Goal: Transaction & Acquisition: Download file/media

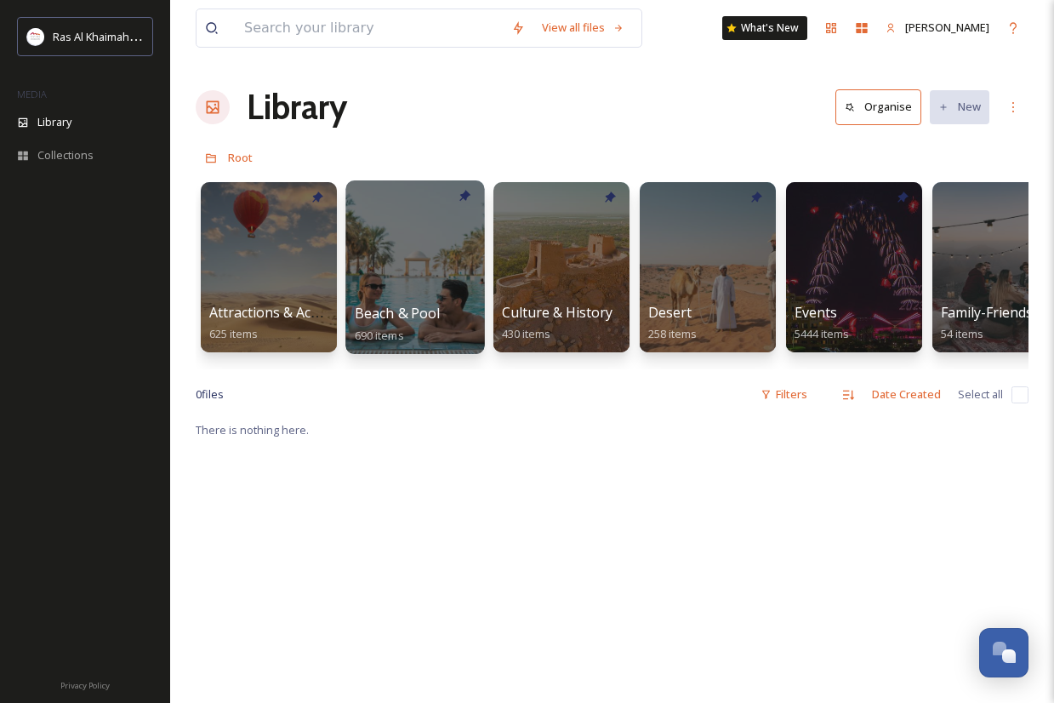
click at [447, 263] on div at bounding box center [414, 267] width 139 height 174
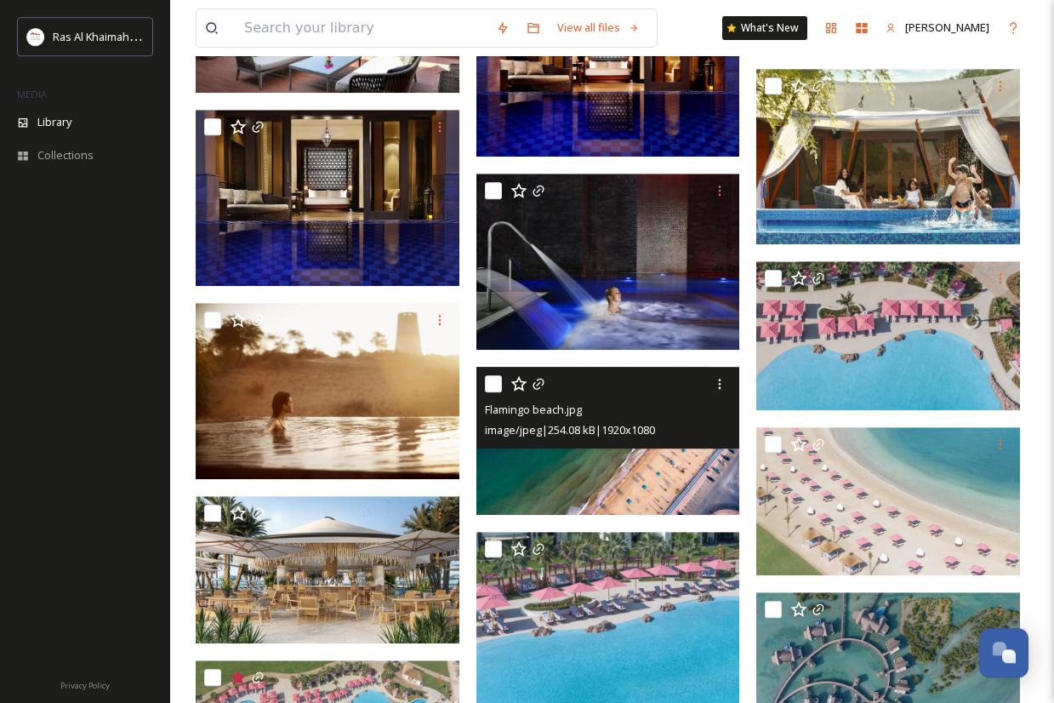
scroll to position [3002, 0]
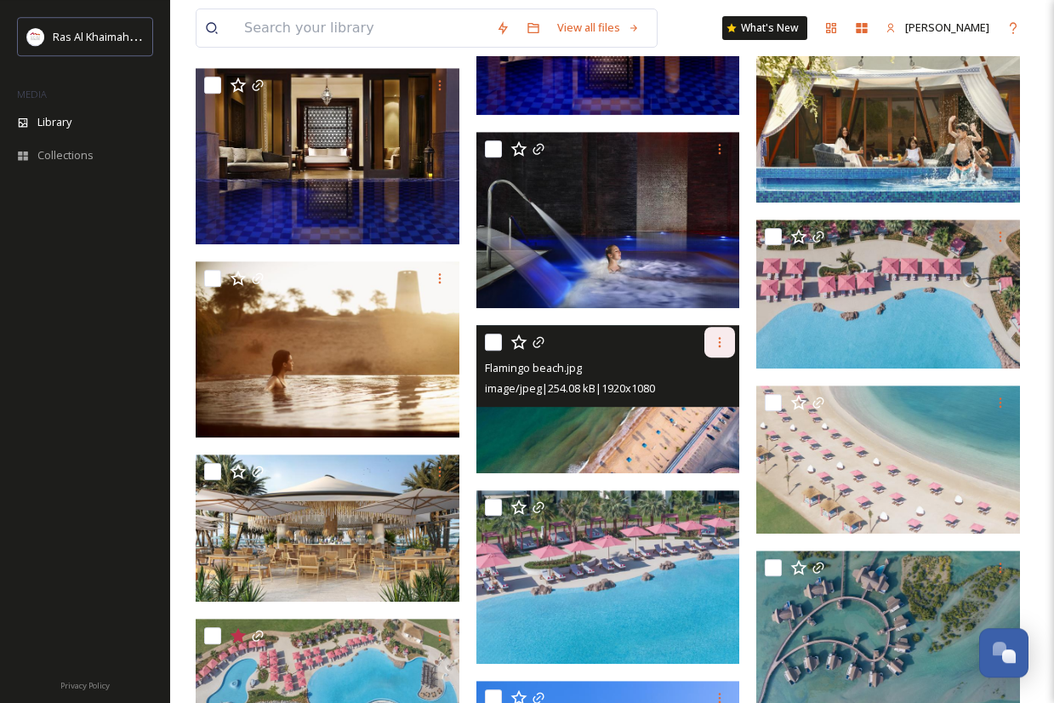
click at [720, 337] on icon at bounding box center [720, 342] width 3 height 10
click at [690, 411] on span "Download" at bounding box center [700, 412] width 52 height 16
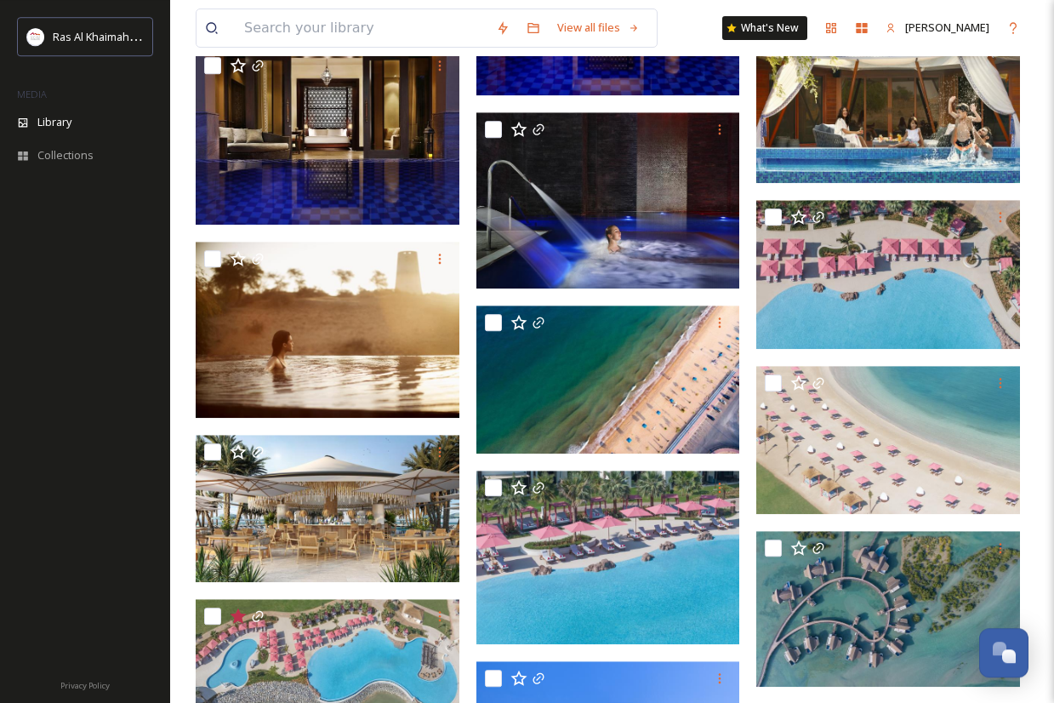
scroll to position [3030, 0]
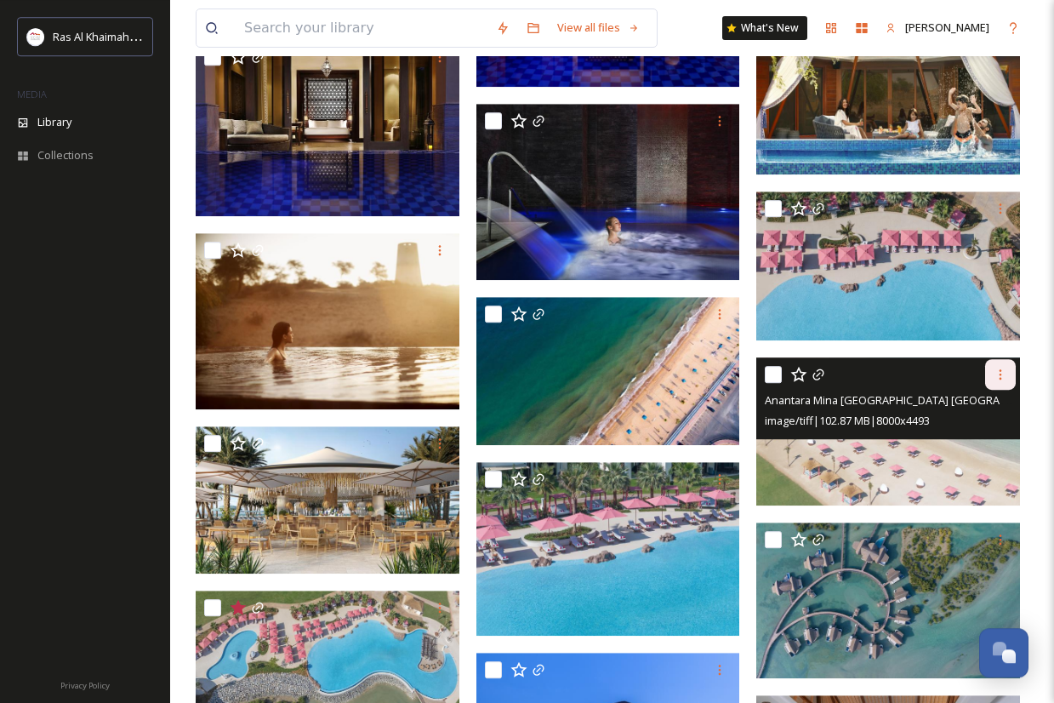
click at [1001, 373] on icon at bounding box center [1001, 375] width 14 height 14
click at [981, 438] on span "Download" at bounding box center [981, 445] width 52 height 16
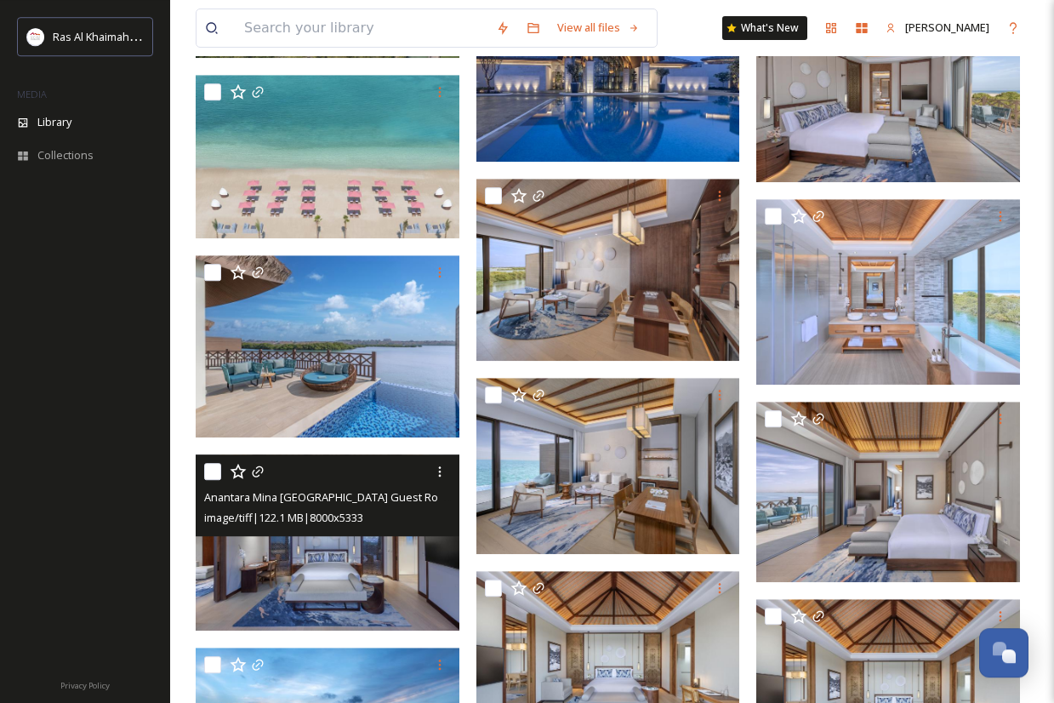
scroll to position [3676, 0]
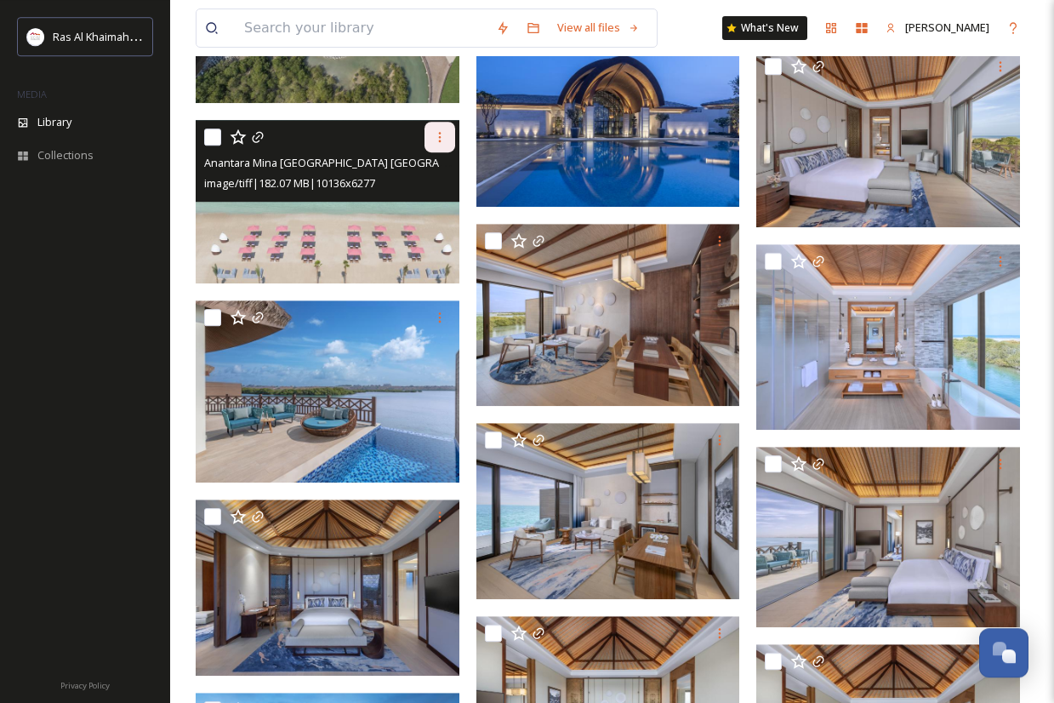
click at [437, 137] on icon at bounding box center [440, 137] width 14 height 14
click at [437, 208] on span "Download" at bounding box center [420, 207] width 52 height 16
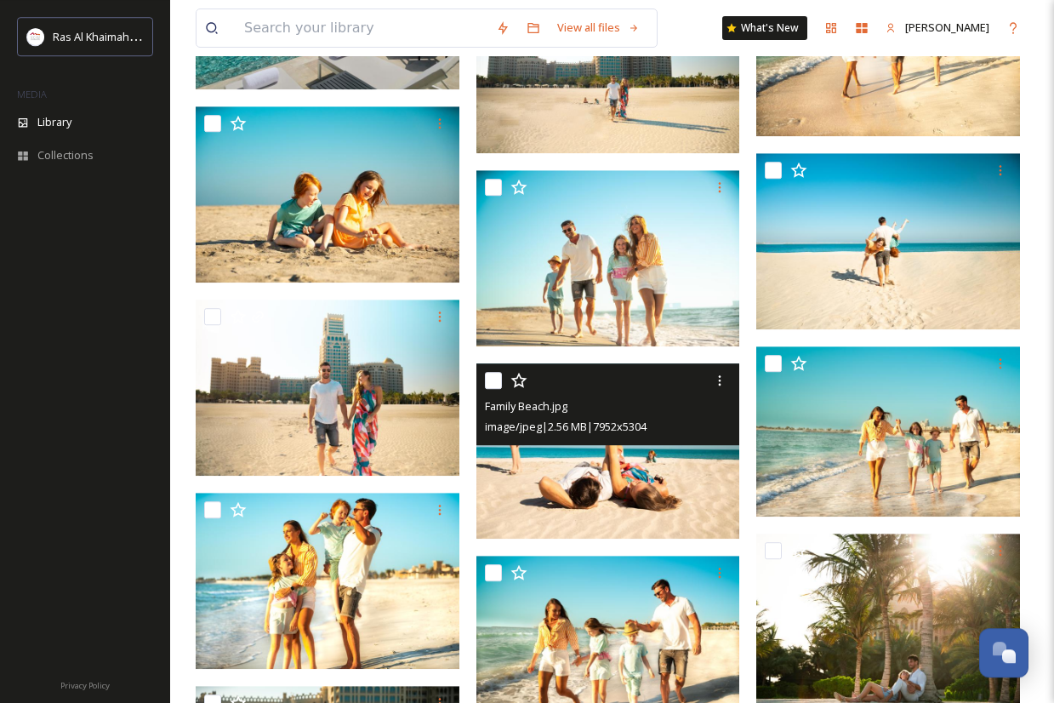
scroll to position [18522, 0]
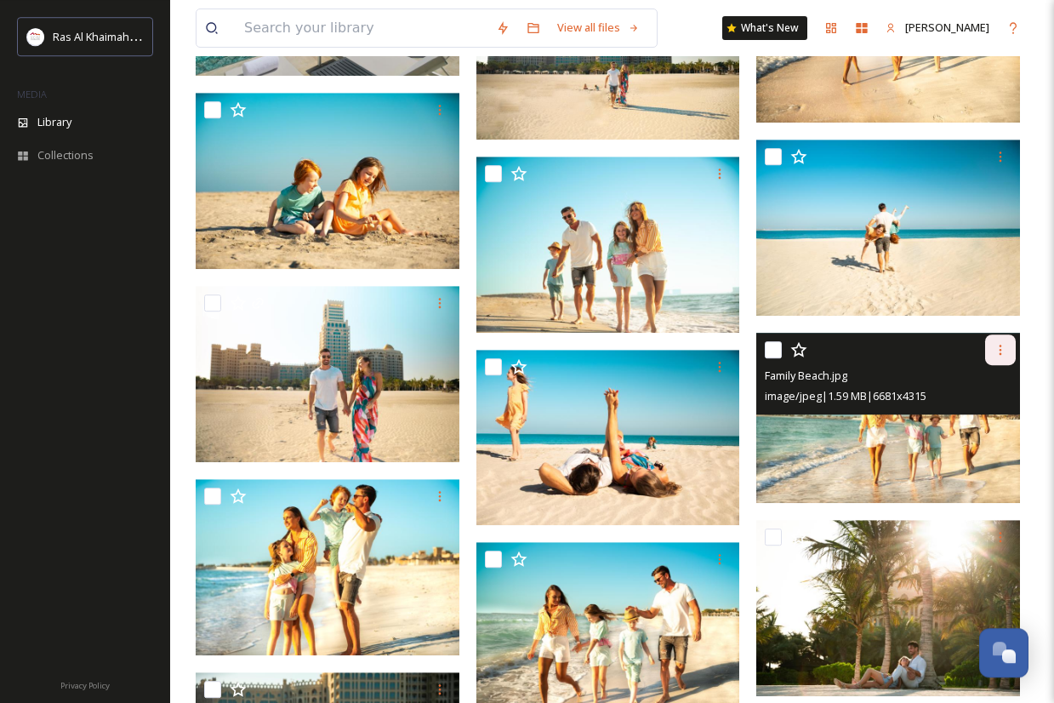
click at [1005, 346] on icon at bounding box center [1001, 350] width 14 height 14
click at [968, 420] on span "Download" at bounding box center [981, 420] width 52 height 16
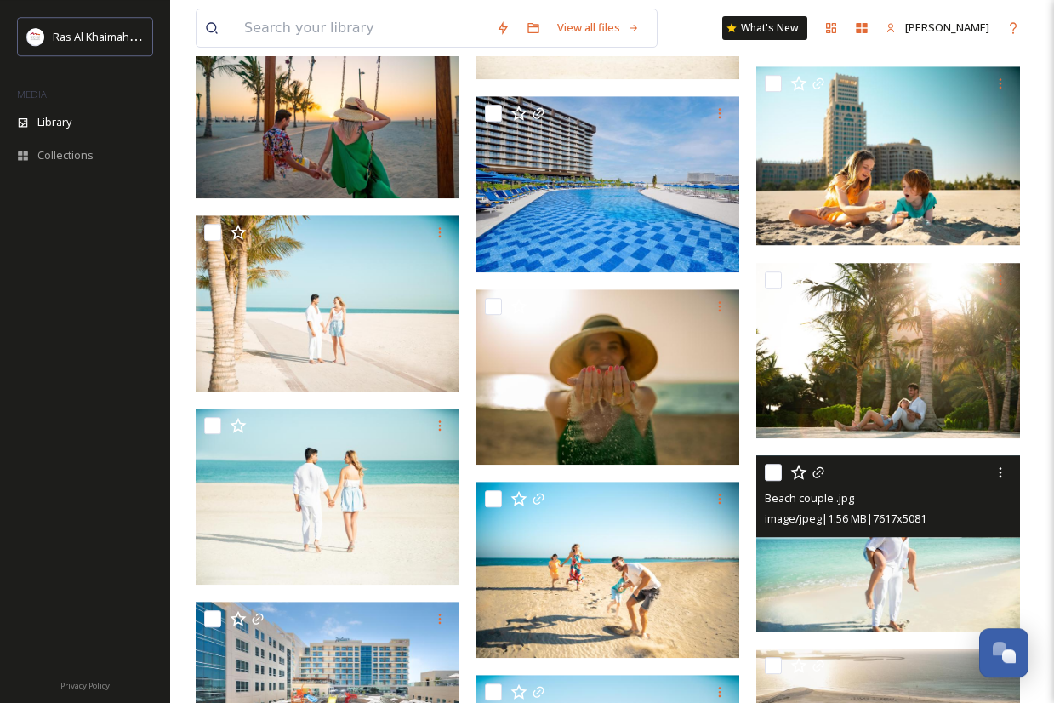
scroll to position [19936, 0]
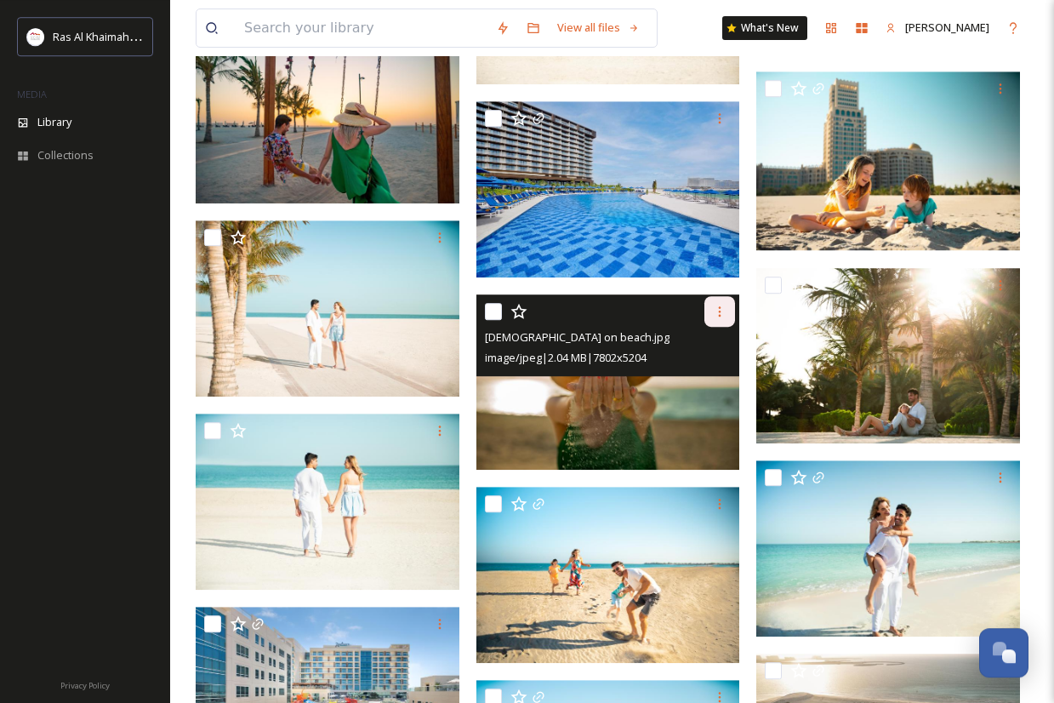
click at [718, 306] on icon at bounding box center [720, 312] width 14 height 14
click at [704, 366] on div "Download" at bounding box center [699, 381] width 69 height 33
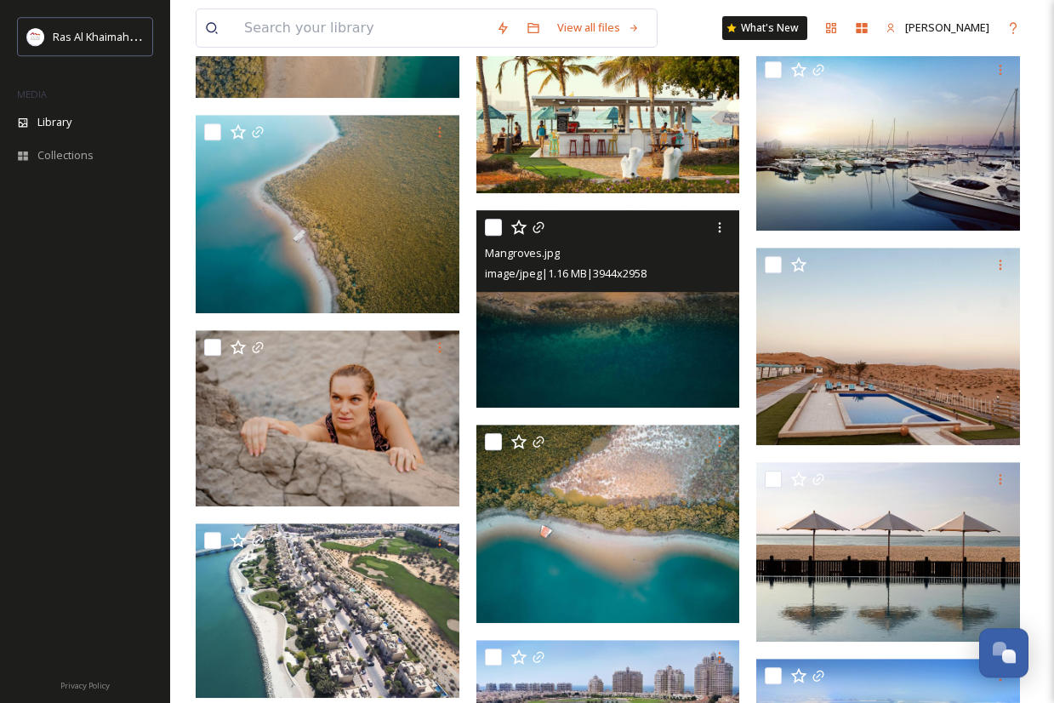
scroll to position [25340, 0]
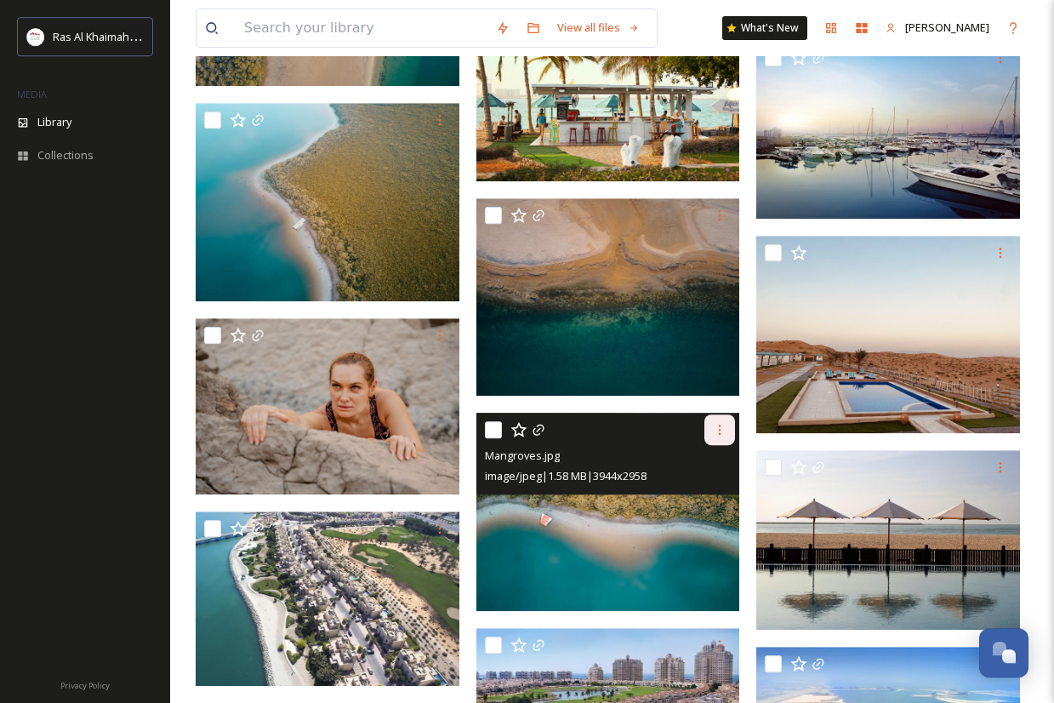
click at [719, 436] on icon at bounding box center [720, 430] width 14 height 14
click at [699, 494] on span "Download" at bounding box center [700, 500] width 52 height 16
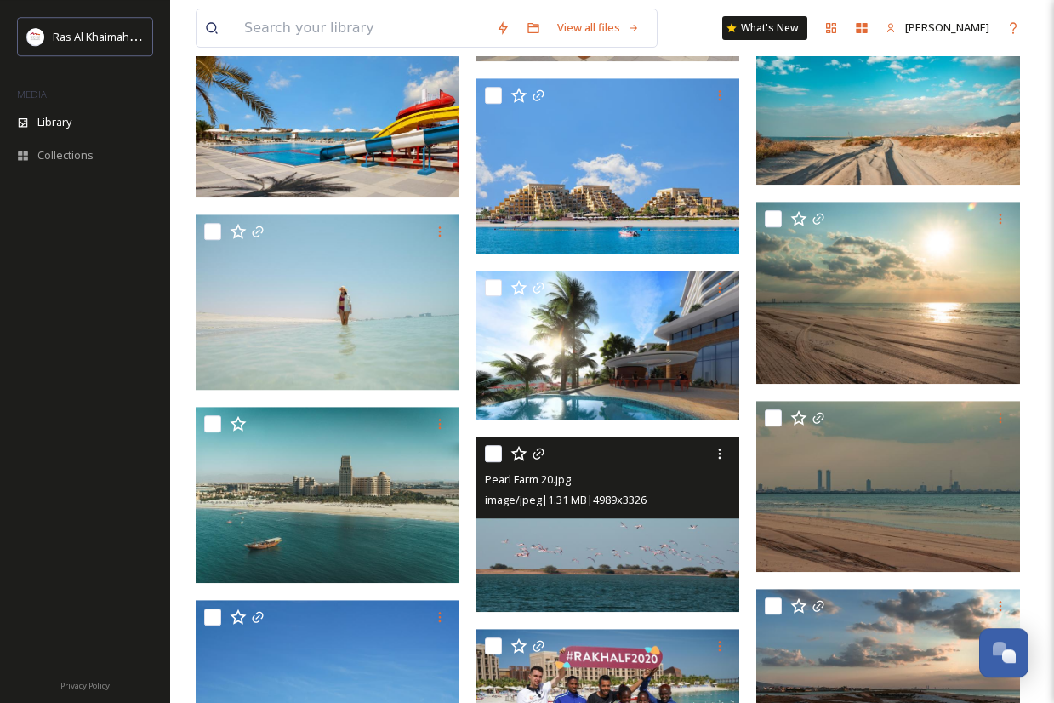
scroll to position [32061, 0]
